Goal: Task Accomplishment & Management: Use online tool/utility

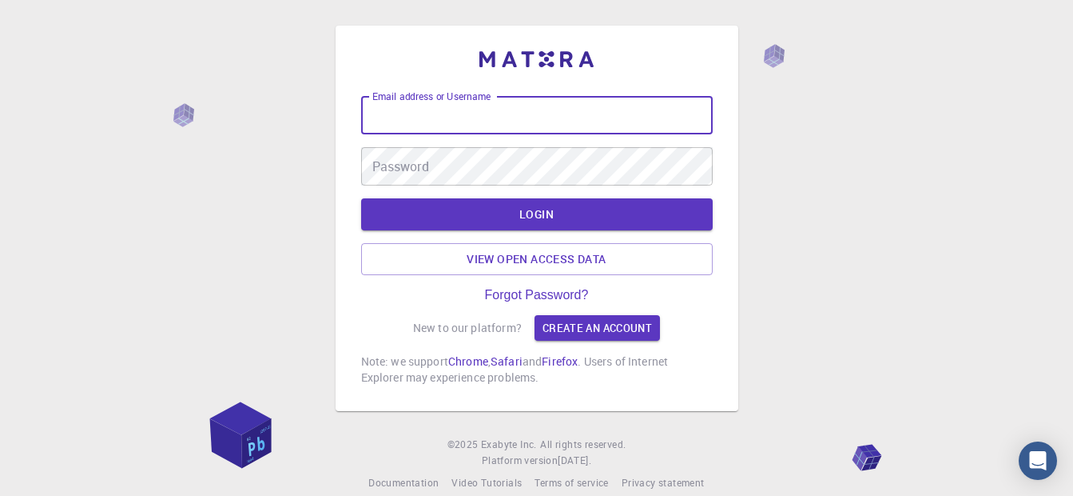
click at [551, 118] on input "Email address or Username" at bounding box center [537, 115] width 352 height 38
type input "[EMAIL_ADDRESS][DOMAIN_NAME]"
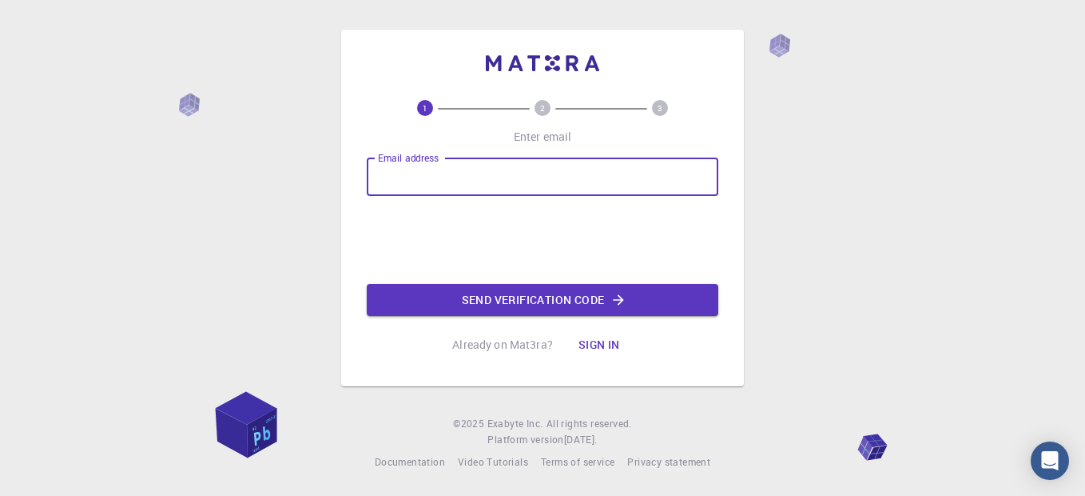
click at [427, 172] on input "Email address" at bounding box center [543, 176] width 352 height 38
type input "[EMAIL_ADDRESS][DOMAIN_NAME]"
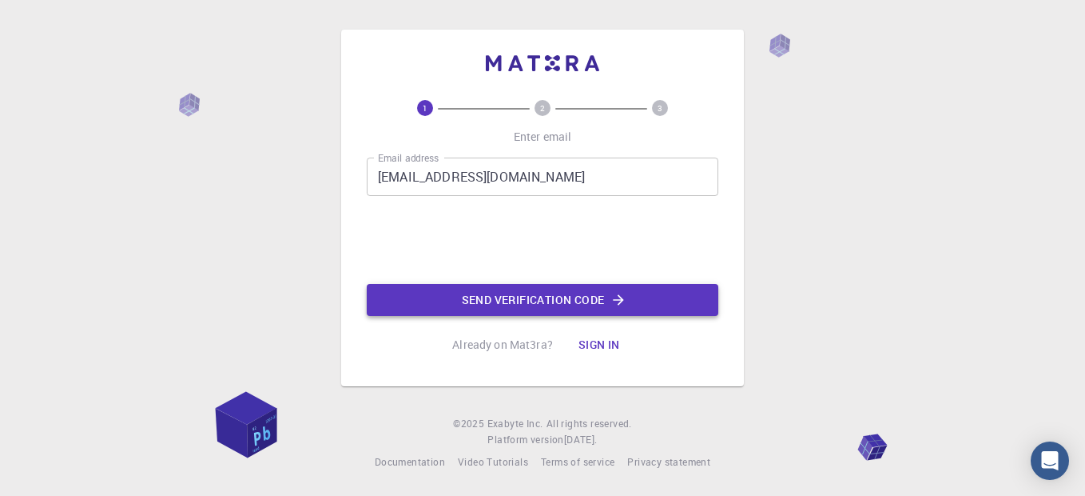
click at [463, 288] on button "Send verification code" at bounding box center [543, 300] width 352 height 32
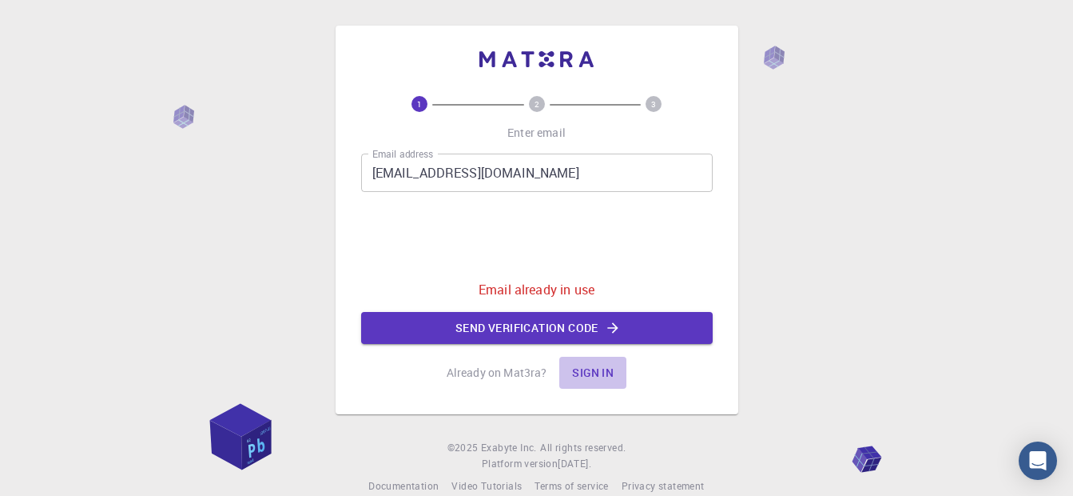
click at [596, 376] on button "Sign in" at bounding box center [592, 372] width 67 height 32
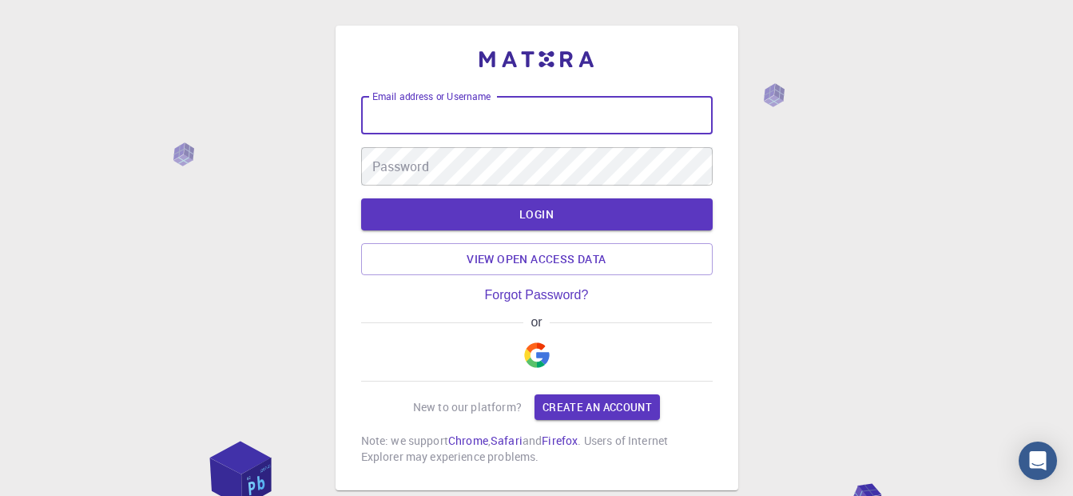
click at [425, 121] on input "Email address or Username" at bounding box center [537, 115] width 352 height 38
type input "[EMAIL_ADDRESS][DOMAIN_NAME]"
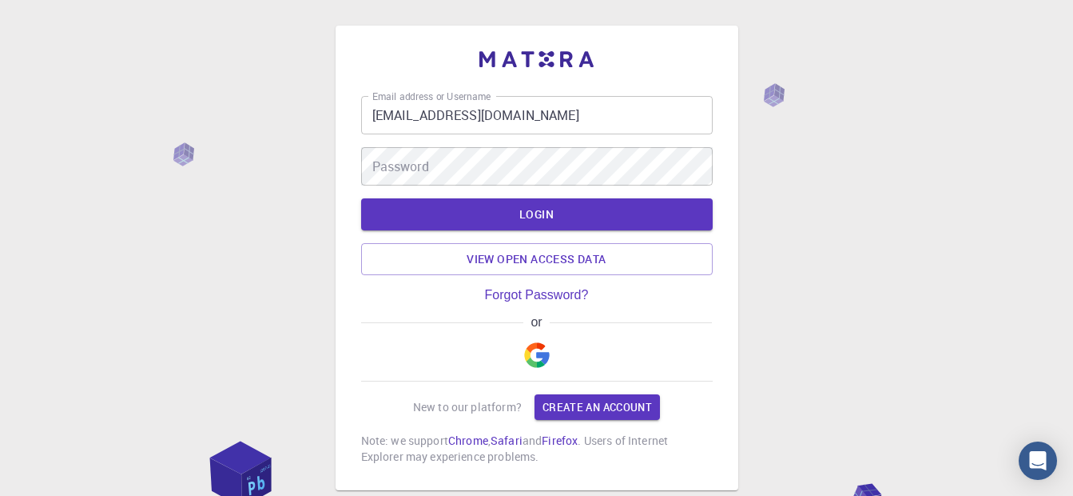
click at [494, 348] on div "or" at bounding box center [537, 348] width 352 height 66
click at [531, 350] on img "button" at bounding box center [537, 355] width 26 height 26
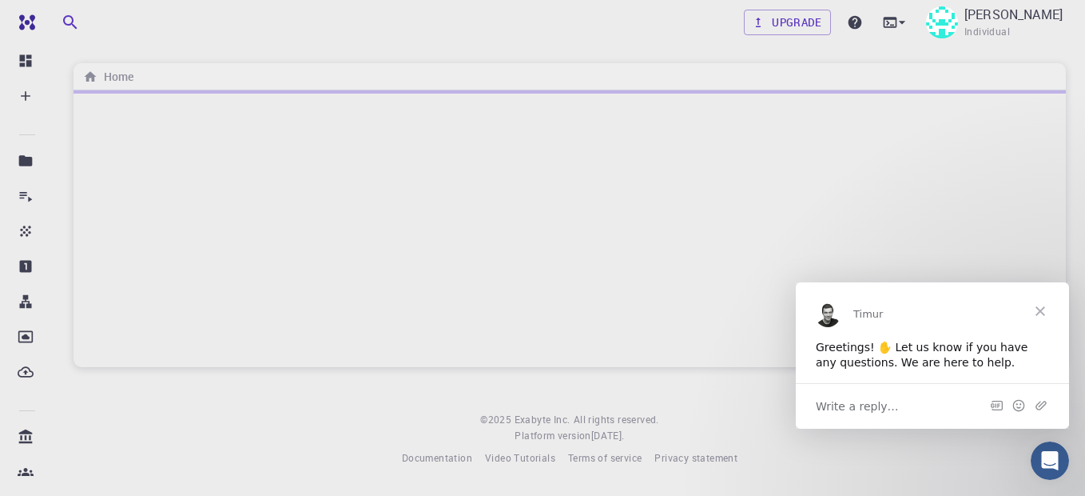
click at [1039, 307] on span "Close" at bounding box center [1041, 310] width 58 height 58
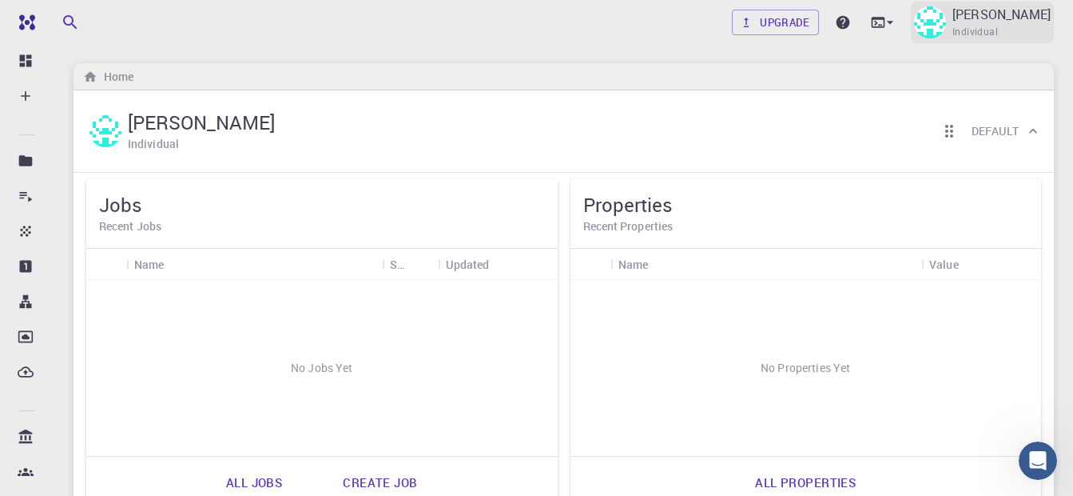
click at [1001, 17] on div "[PERSON_NAME] Individual" at bounding box center [982, 23] width 143 height 42
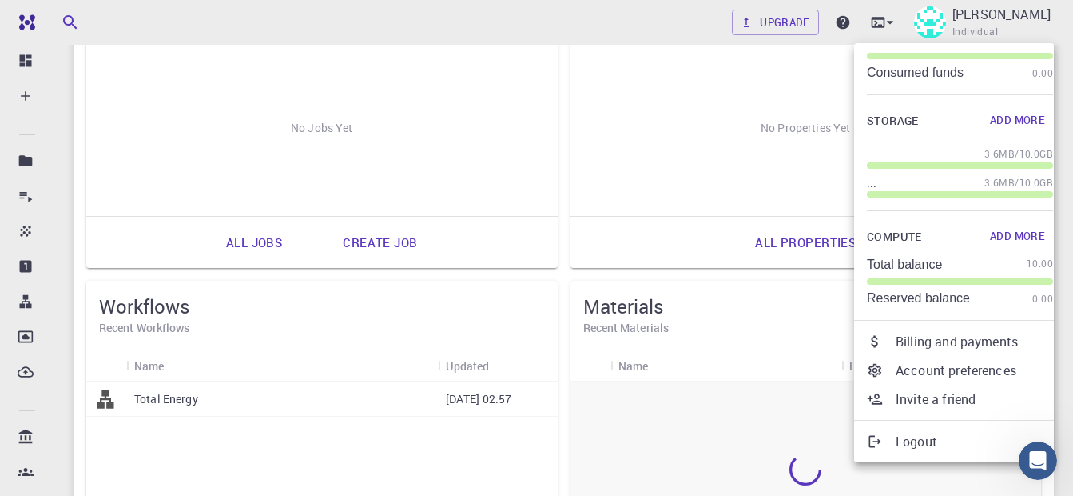
scroll to position [213, 0]
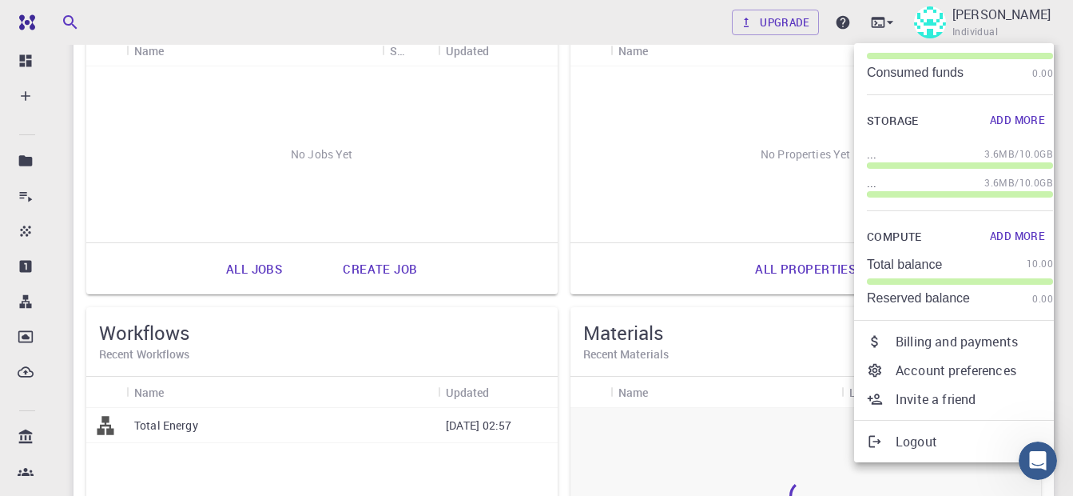
click at [372, 277] on div at bounding box center [536, 248] width 1073 height 496
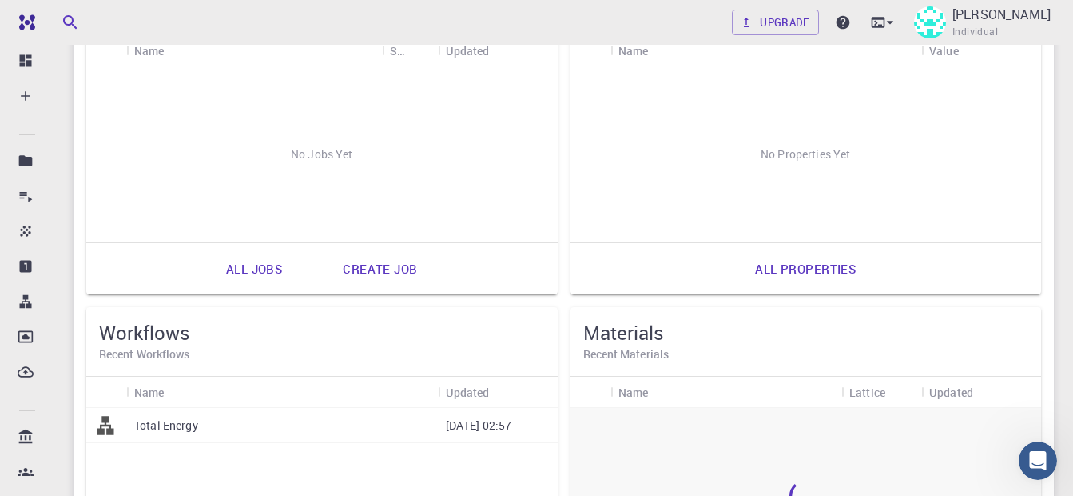
click at [377, 268] on link "Create job" at bounding box center [379, 268] width 109 height 38
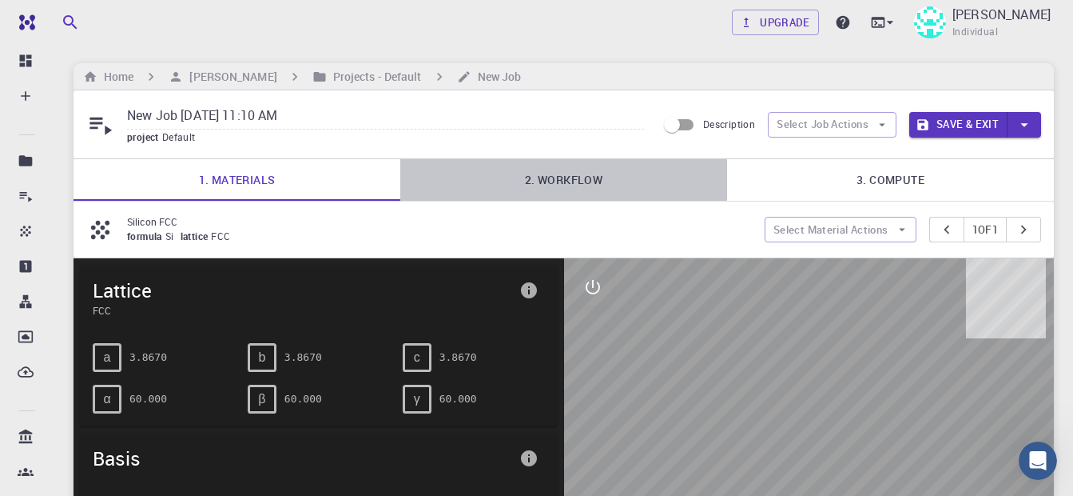
click at [537, 176] on link "2. Workflow" at bounding box center [563, 180] width 327 height 42
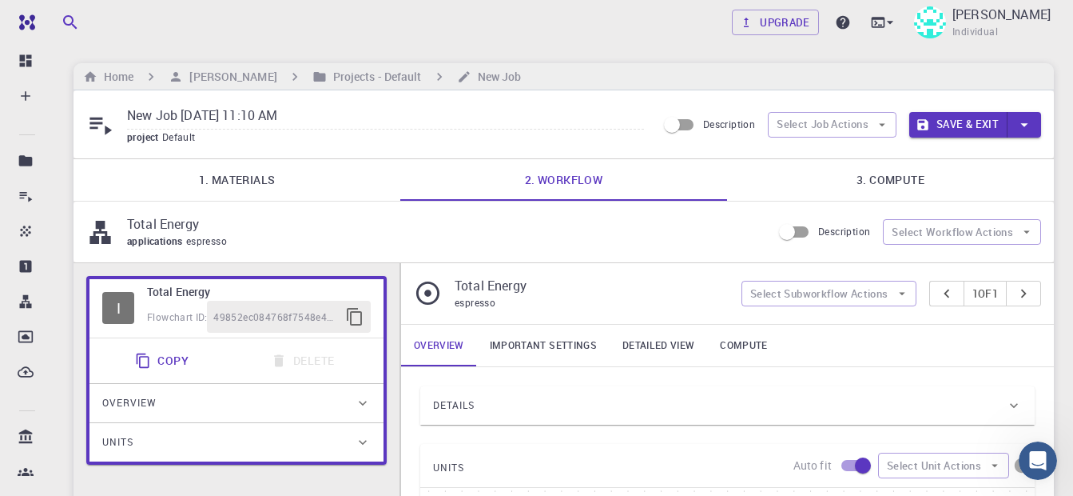
click at [267, 173] on link "1. Materials" at bounding box center [237, 180] width 327 height 42
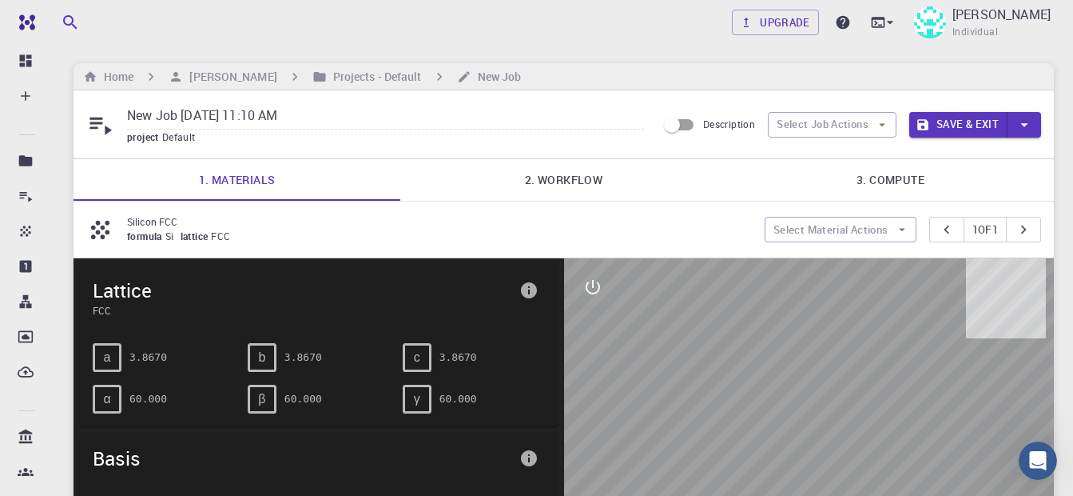
click at [199, 233] on span "lattice" at bounding box center [196, 235] width 31 height 13
click at [153, 226] on p "Silicon FCC" at bounding box center [439, 221] width 625 height 14
click at [874, 228] on button "Select Material Actions" at bounding box center [841, 230] width 152 height 26
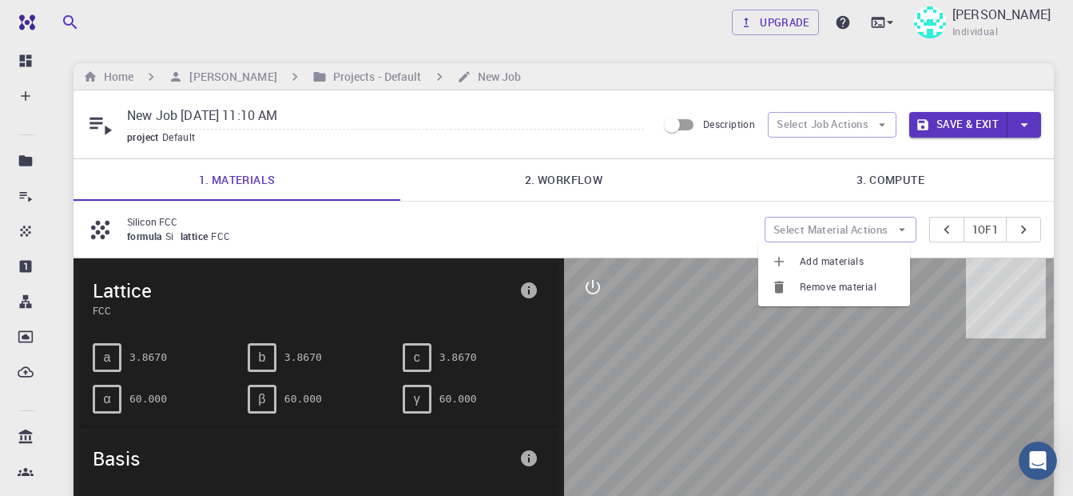
click at [825, 259] on span "Add materials" at bounding box center [849, 261] width 98 height 16
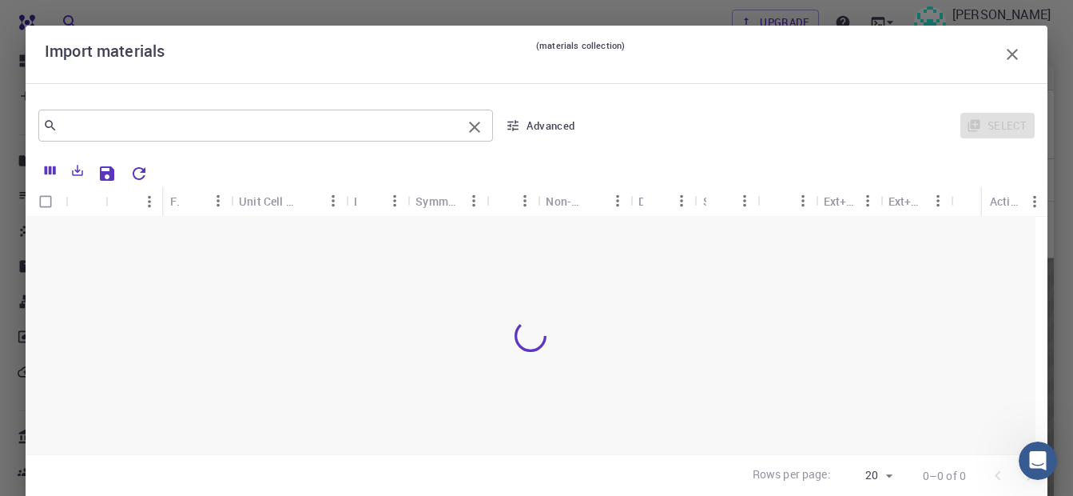
click at [300, 124] on input "text" at bounding box center [260, 125] width 404 height 22
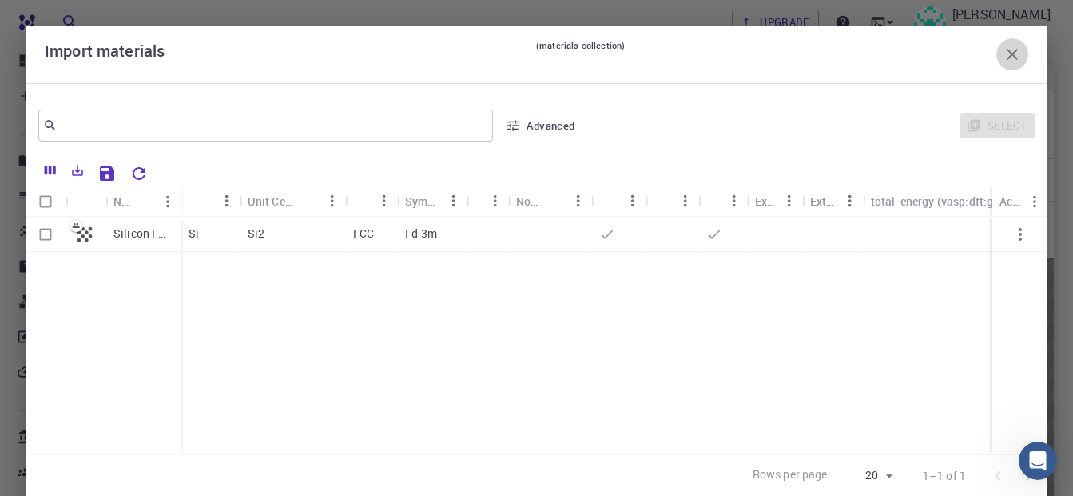
click at [997, 55] on button "button" at bounding box center [1013, 54] width 32 height 32
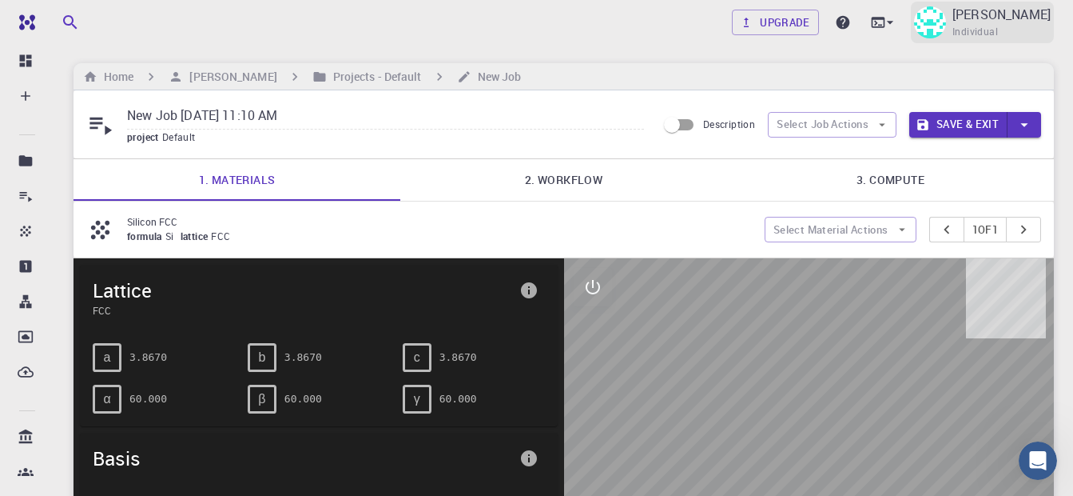
click at [946, 17] on img at bounding box center [930, 22] width 32 height 32
